Goal: Contribute content: Contribute content

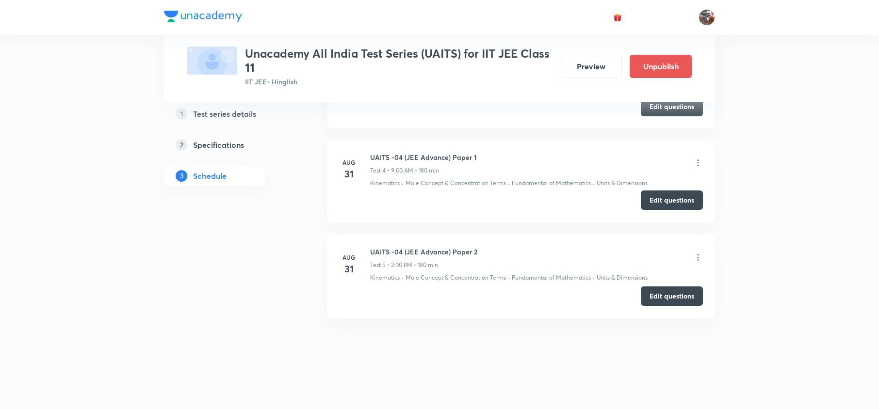
click at [666, 202] on button "Edit questions" at bounding box center [672, 200] width 62 height 19
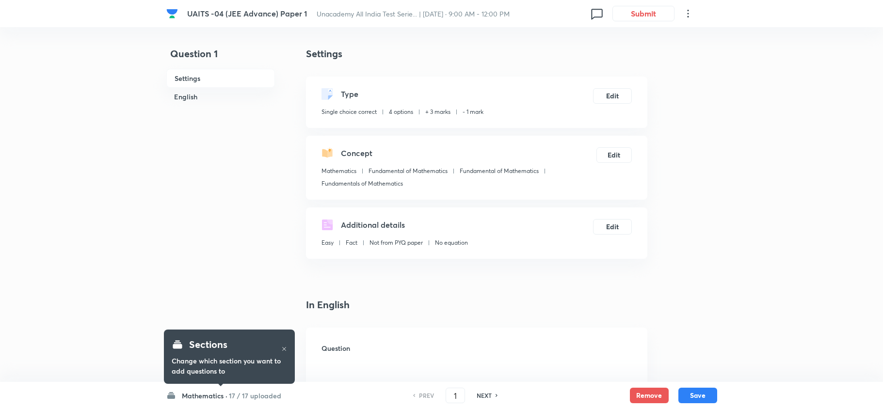
checkbox input "true"
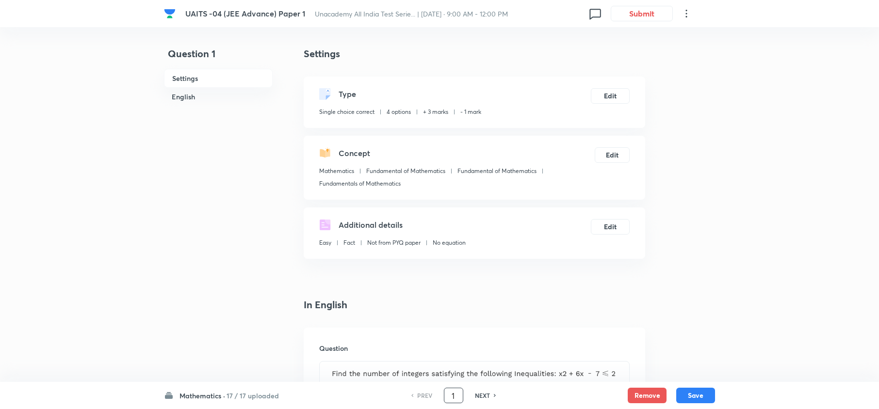
click at [456, 393] on input "1" at bounding box center [453, 396] width 18 height 17
type input "13"
click at [536, 330] on div "Question" at bounding box center [474, 398] width 341 height 140
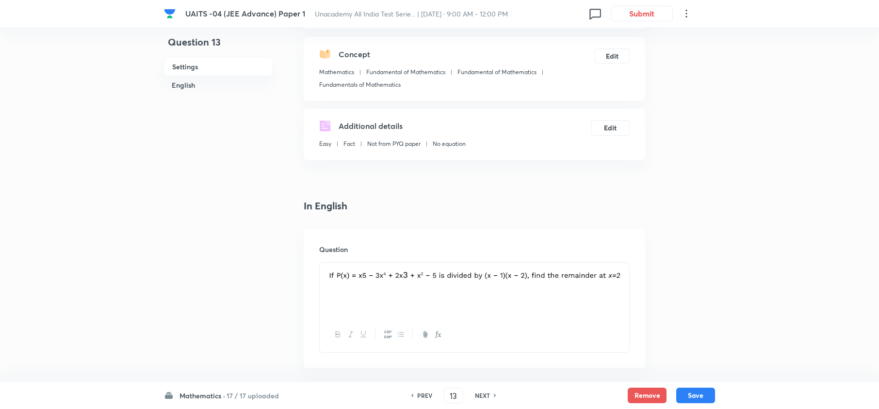
scroll to position [101, 0]
click at [437, 295] on div at bounding box center [474, 288] width 309 height 54
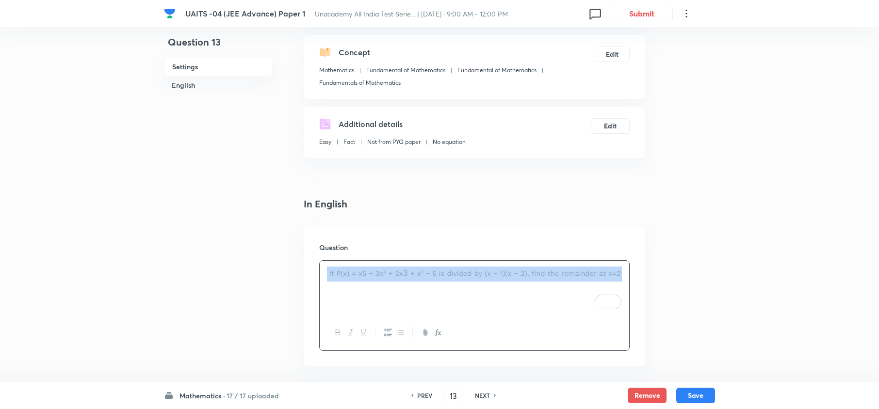
drag, startPoint x: 435, startPoint y: 345, endPoint x: 520, endPoint y: 266, distance: 116.4
click at [520, 266] on div at bounding box center [474, 305] width 310 height 91
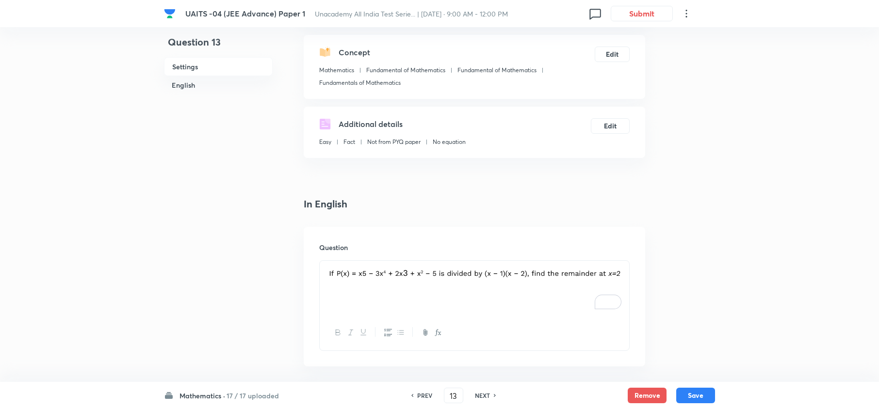
drag, startPoint x: 624, startPoint y: 272, endPoint x: 492, endPoint y: 291, distance: 133.3
click at [492, 291] on div "To enrich screen reader interactions, please activate Accessibility in Grammarl…" at bounding box center [474, 288] width 309 height 54
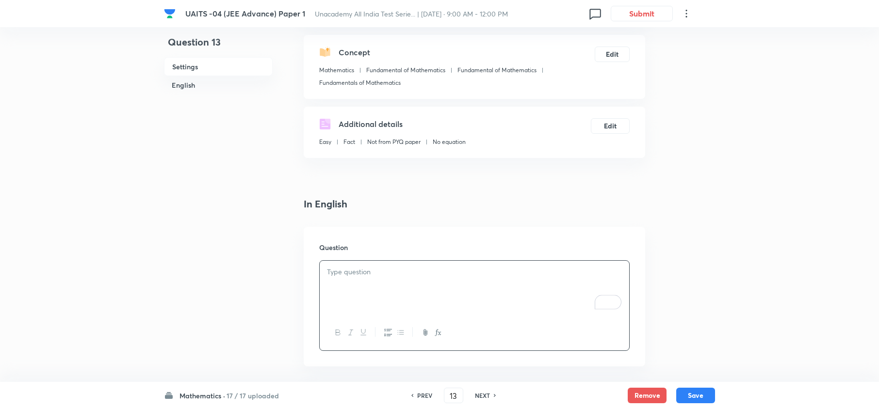
click at [433, 330] on button "button" at bounding box center [437, 333] width 13 height 12
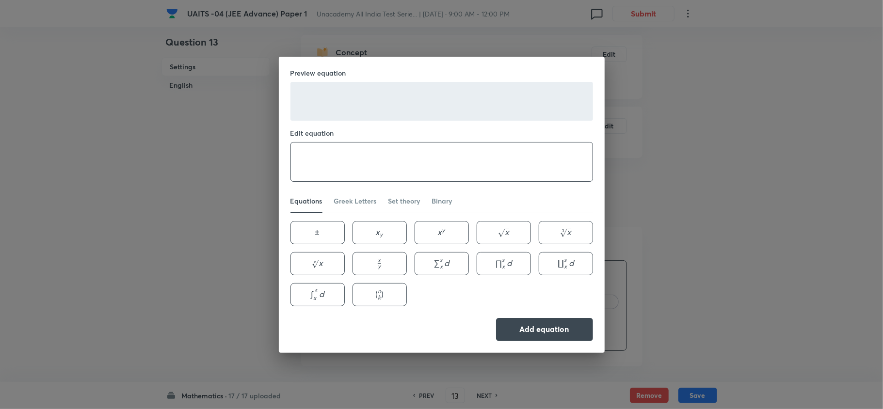
paste textarea "\text { If } P(x)=x^5-3 x^4+2 x^3+x^2-5 \text { is divided by }(x-2) \text {, t…"
click at [346, 154] on textarea at bounding box center [442, 162] width 302 height 39
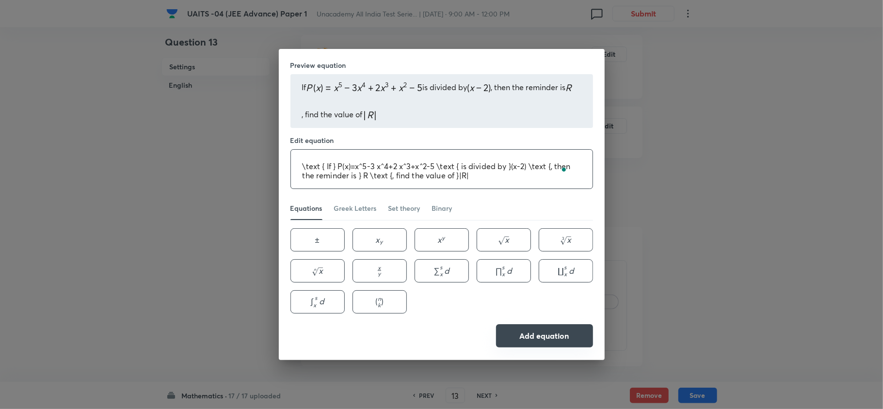
type textarea "\text { If } P(x)=x^5-3 x^4+2 x^3+x^2-5 \text { is divided by }(x-2) \text {, t…"
click at [513, 336] on button "Add equation" at bounding box center [544, 335] width 97 height 23
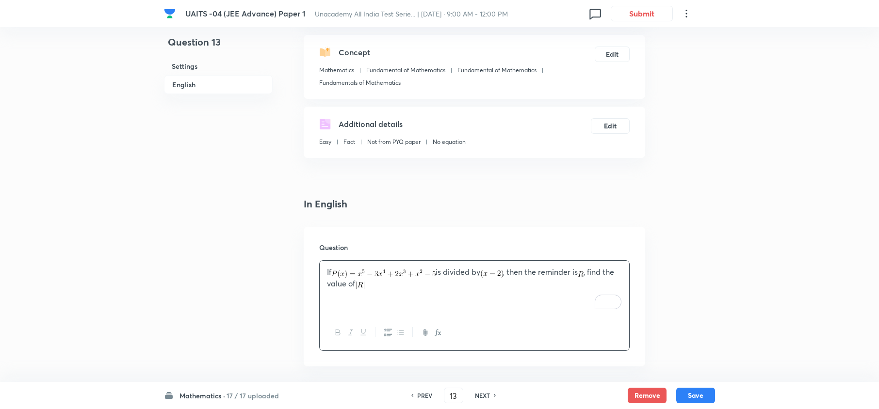
scroll to position [247, 0]
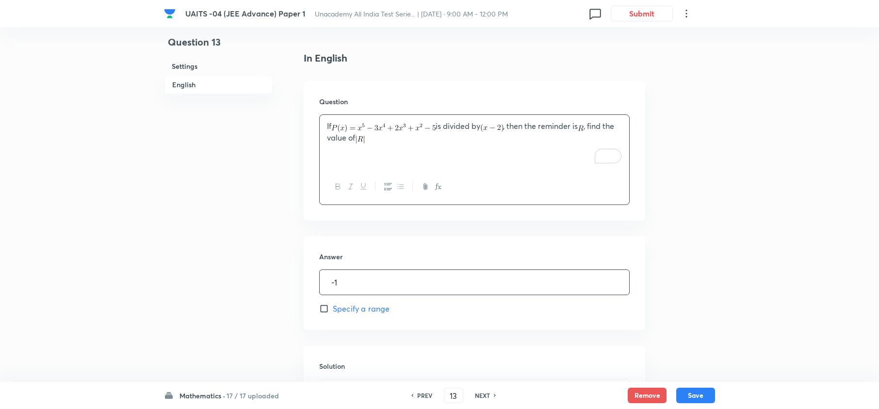
click at [338, 283] on input "-1" at bounding box center [474, 282] width 309 height 25
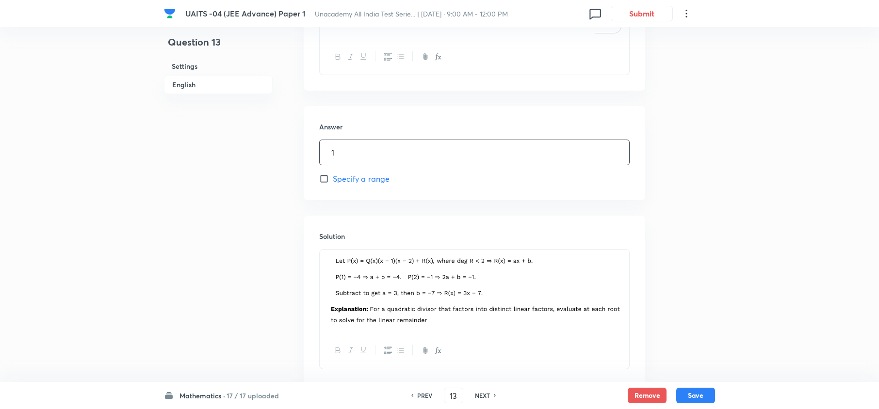
scroll to position [377, 0]
type input "1"
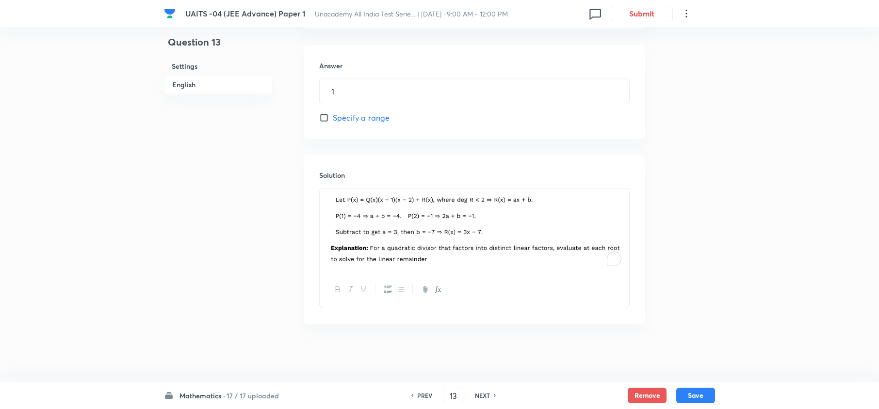
drag, startPoint x: 372, startPoint y: 234, endPoint x: 422, endPoint y: 243, distance: 51.3
click at [422, 243] on img "To enrich screen reader interactions, please activate Accessibility in Grammarl…" at bounding box center [474, 228] width 295 height 69
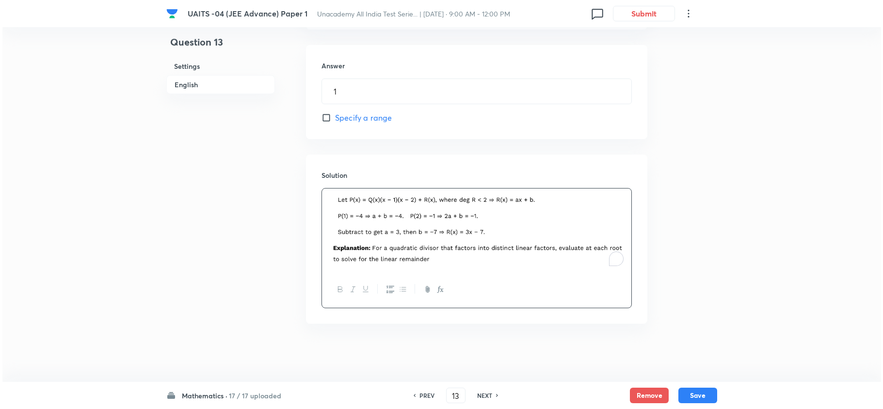
scroll to position [410, 0]
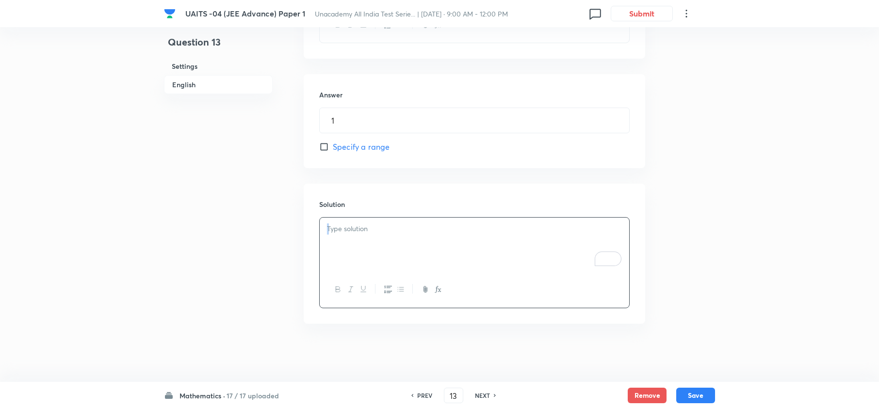
drag, startPoint x: 464, startPoint y: 290, endPoint x: 396, endPoint y: 243, distance: 82.2
click at [396, 243] on div at bounding box center [474, 262] width 310 height 91
click at [396, 243] on div "To enrich screen reader interactions, please activate Accessibility in Grammarl…" at bounding box center [474, 245] width 309 height 54
click at [435, 286] on icon "button" at bounding box center [438, 290] width 8 height 8
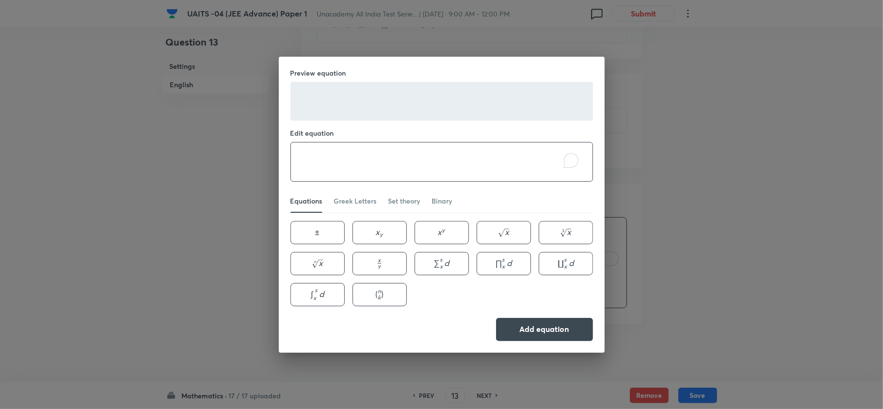
paste textarea "According to the Remainder Theorem given, when a polynomial $P(x)$ is divided b…"
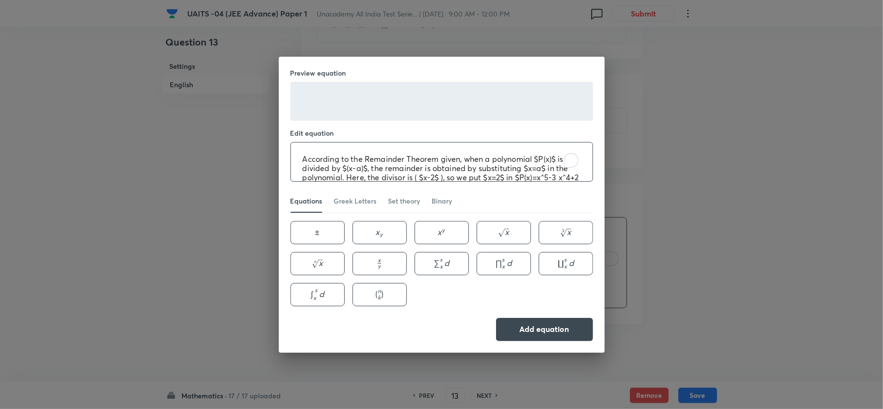
click at [330, 171] on textarea "According to the Remainder Theorem given, when a polynomial $P(x)$ is divided b…" at bounding box center [442, 162] width 302 height 39
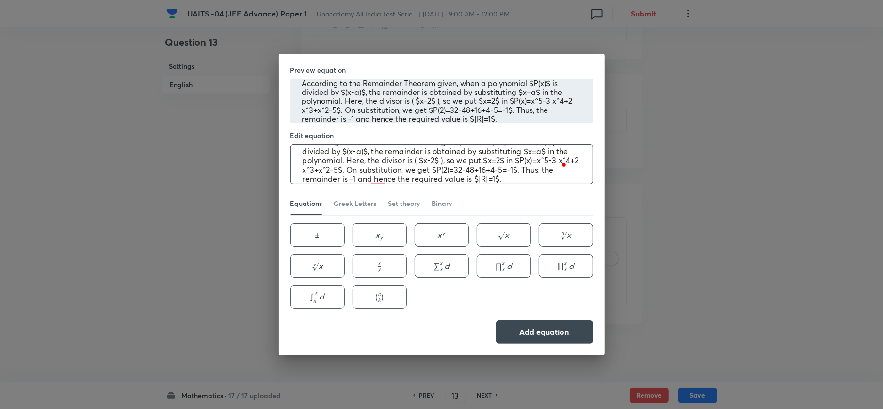
scroll to position [19, 0]
click at [459, 169] on textarea "According to the Remainder Theorem given, when a polynomial $P(x)$ is divided b…" at bounding box center [442, 164] width 302 height 39
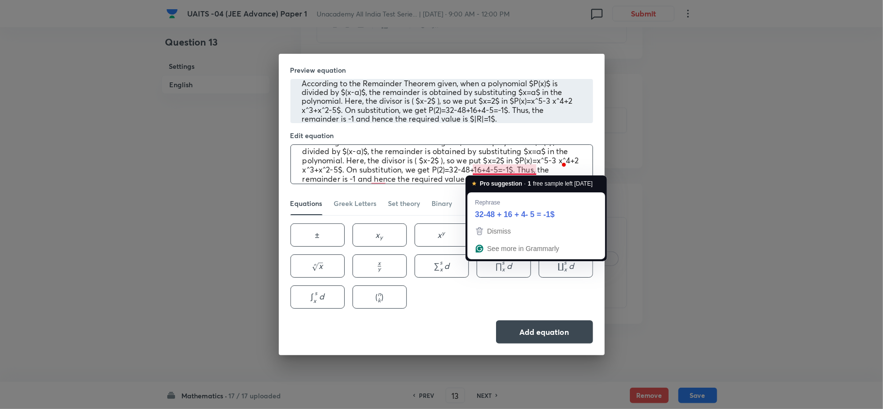
click at [535, 171] on textarea "According to the Remainder Theorem given, when a polynomial $P(x)$ is divided b…" at bounding box center [442, 164] width 302 height 39
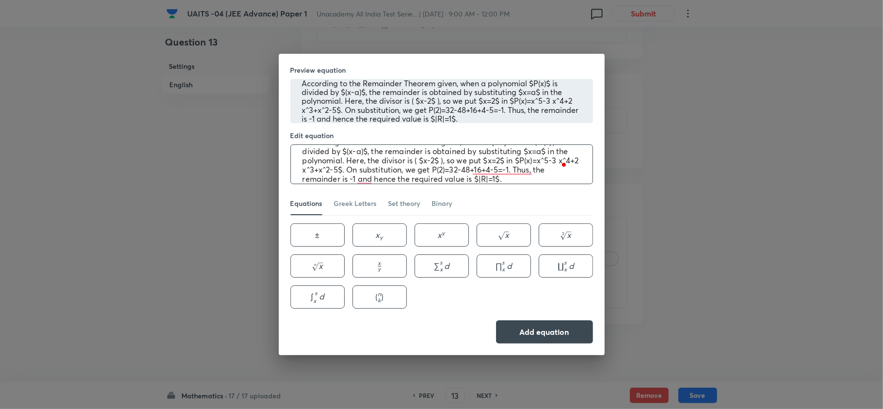
click at [519, 159] on textarea "According to the Remainder Theorem given, when a polynomial $P(x)$ is divided b…" at bounding box center [442, 164] width 302 height 39
click at [361, 173] on textarea "According to the Remainder Theorem given, when a polynomial $P(x)$ is divided b…" at bounding box center [442, 164] width 302 height 39
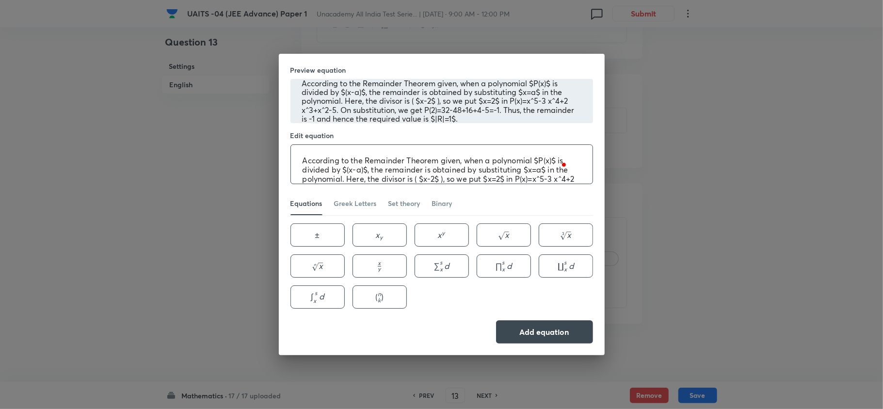
click at [421, 182] on textarea "According to the Remainder Theorem given, when a polynomial $P(x)$ is divided b…" at bounding box center [442, 164] width 302 height 39
click at [346, 167] on textarea "According to the Remainder Theorem given, when a polynomial $P(x)$ is divided b…" at bounding box center [442, 164] width 302 height 39
click at [542, 158] on textarea "According to the Remainder Theorem given, when a polynomial $P(x)$ is divided b…" at bounding box center [442, 164] width 302 height 39
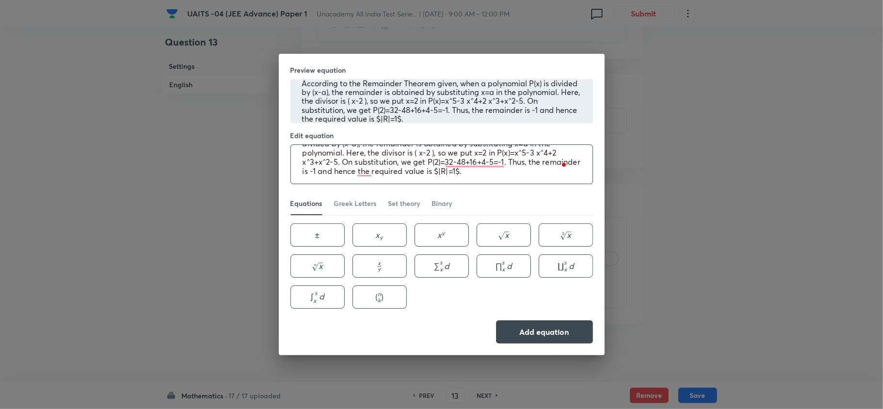
scroll to position [0, 0]
click at [479, 173] on textarea "According to the Remainder Theorem given, when a polynomial P(x) is divided by …" at bounding box center [442, 164] width 302 height 39
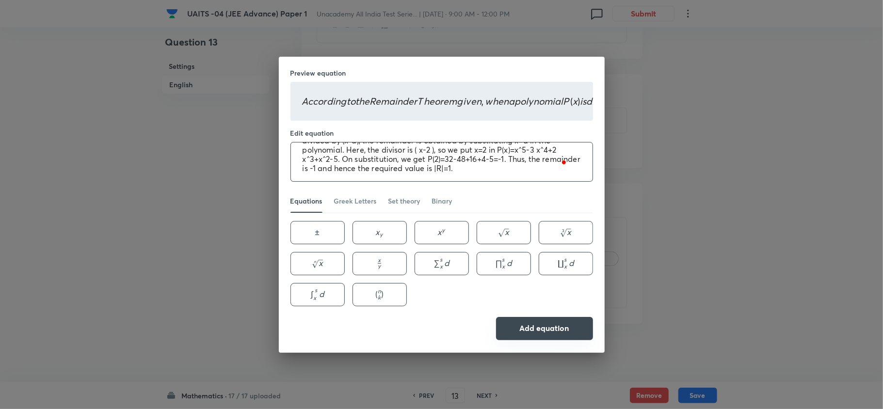
type textarea "According to the Remainder Theorem given, when a polynomial P(x) is divided by …"
click at [550, 325] on button "Add equation" at bounding box center [544, 328] width 97 height 23
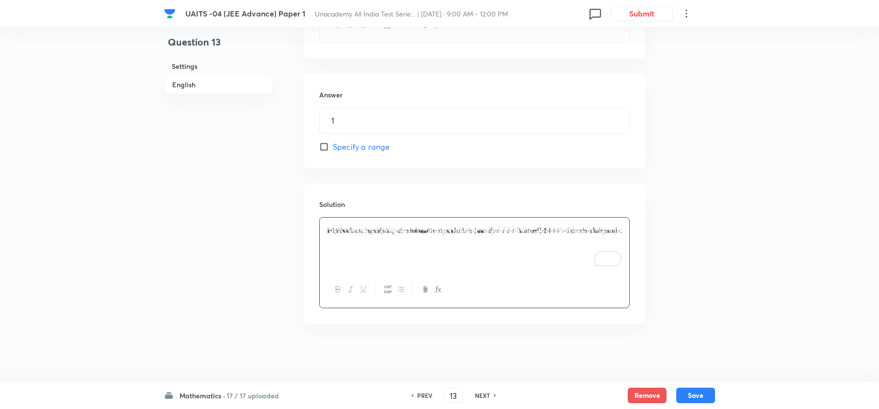
drag, startPoint x: 410, startPoint y: 245, endPoint x: 495, endPoint y: 247, distance: 84.9
click at [495, 247] on div "To enrich screen reader interactions, please activate Accessibility in Grammarl…" at bounding box center [474, 245] width 309 height 54
click at [517, 388] on div "Mathematics · 17 / 17 uploaded PREV 13 ​ NEXT Remove Save" at bounding box center [439, 395] width 551 height 27
click at [451, 256] on p "According to the Remainder Theorem given, when a polynomial 𝑃(𝑥) is divided by …" at bounding box center [474, 240] width 295 height 33
click at [438, 291] on icon "button" at bounding box center [438, 290] width 8 height 8
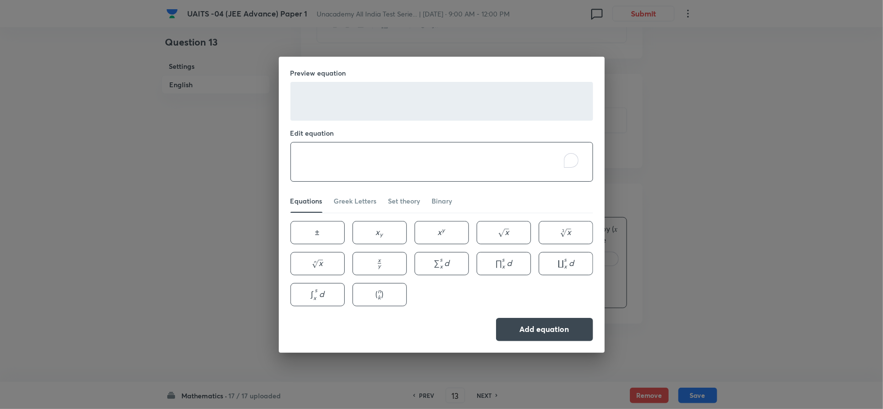
paste textarea "P(x)=x^5-3 x^4+2 x^3+x^2-5 ."
click at [370, 169] on textarea "P(x)=x^5-3 x^4+2 x^3+x^2-5 ." at bounding box center [442, 162] width 302 height 39
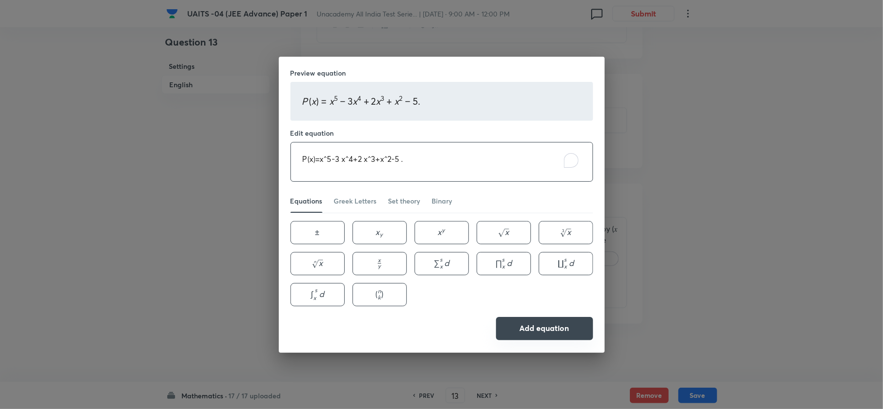
type textarea "P(x)=x^5-3 x^4+2 x^3+x^2-5 ."
click at [553, 319] on button "Add equation" at bounding box center [544, 328] width 97 height 23
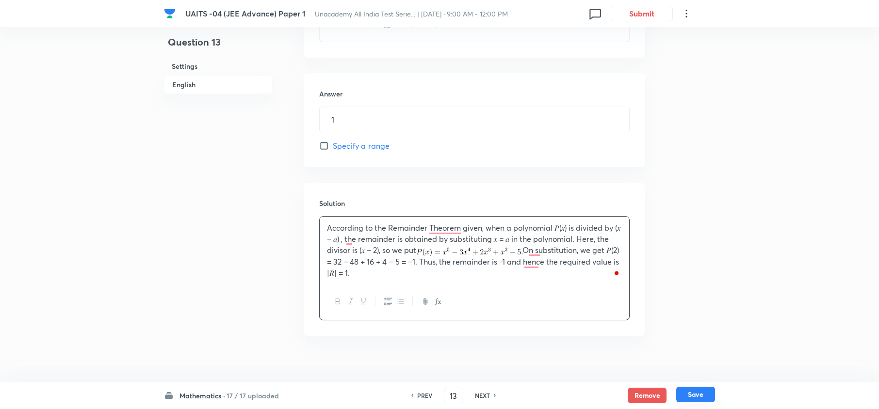
click at [687, 389] on button "Save" at bounding box center [695, 395] width 39 height 16
type input "14"
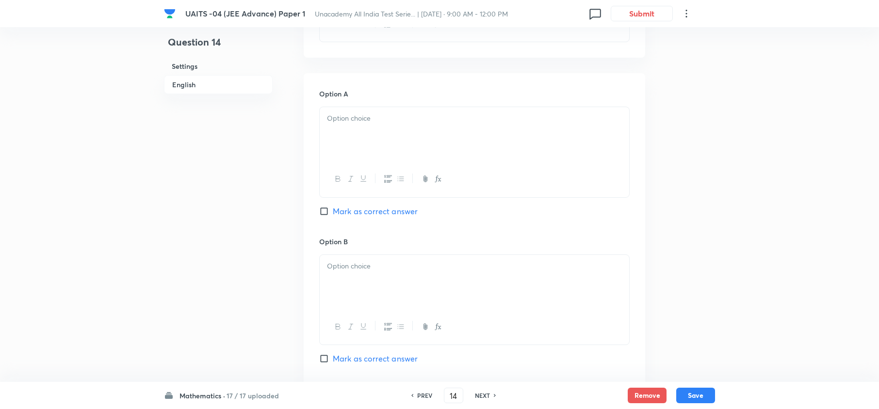
checkbox input "true"
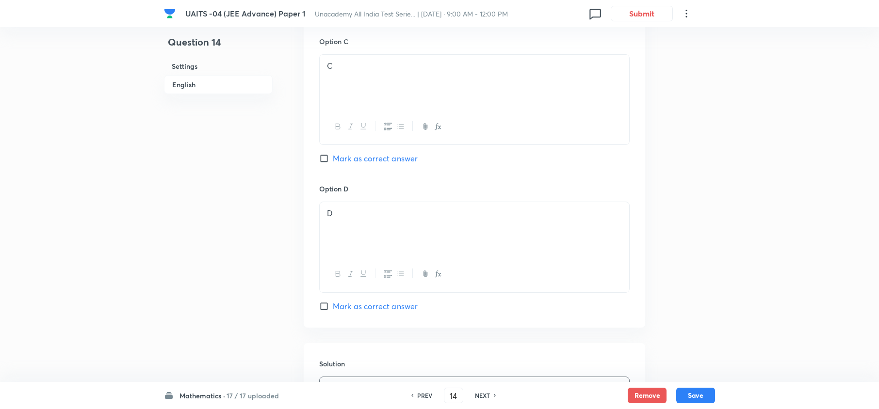
scroll to position [1081, 0]
